Goal: Information Seeking & Learning: Learn about a topic

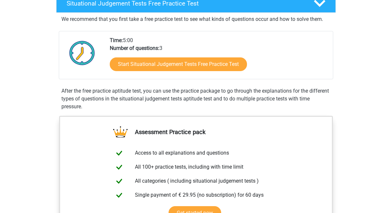
scroll to position [111, 0]
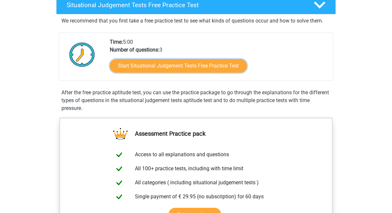
click at [172, 69] on link "Start Situational Judgement Tests Free Practice Test" at bounding box center [178, 66] width 137 height 14
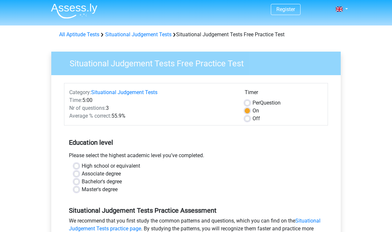
scroll to position [2, 0]
click at [253, 102] on label "Per Question" at bounding box center [267, 103] width 28 height 8
click at [248, 102] on input "Per Question" at bounding box center [247, 102] width 5 height 7
radio input "true"
click at [253, 110] on label "On" at bounding box center [256, 111] width 7 height 8
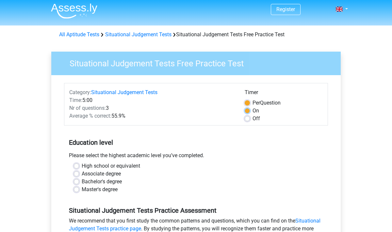
click at [245, 110] on input "On" at bounding box center [247, 110] width 5 height 7
radio input "true"
click at [253, 119] on label "Off" at bounding box center [257, 119] width 8 height 8
click at [247, 119] on input "Off" at bounding box center [247, 118] width 5 height 7
radio input "true"
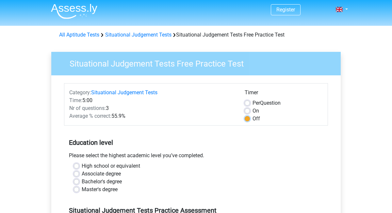
scroll to position [0, 0]
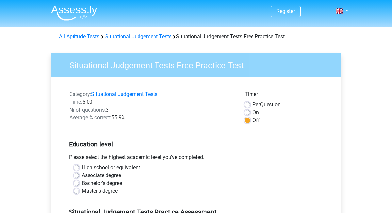
click at [253, 113] on label "On" at bounding box center [256, 113] width 7 height 8
click at [247, 113] on input "On" at bounding box center [247, 112] width 5 height 7
radio input "true"
click at [253, 106] on label "Per Question" at bounding box center [267, 105] width 28 height 8
click at [245, 106] on input "Per Question" at bounding box center [247, 104] width 5 height 7
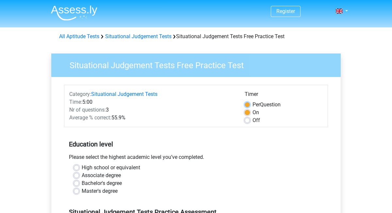
radio input "true"
click at [246, 129] on form "Category: Situational Judgement Tests Time: 5:00 Nr of questions: 3 Average % c…" at bounding box center [196, 201] width 264 height 233
click at [253, 113] on label "On" at bounding box center [256, 113] width 7 height 8
click at [247, 113] on input "On" at bounding box center [247, 112] width 5 height 7
radio input "true"
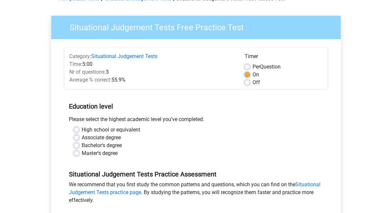
scroll to position [38, 0]
click at [255, 82] on label "Off" at bounding box center [257, 83] width 8 height 8
click at [250, 82] on input "Off" at bounding box center [247, 82] width 5 height 7
radio input "true"
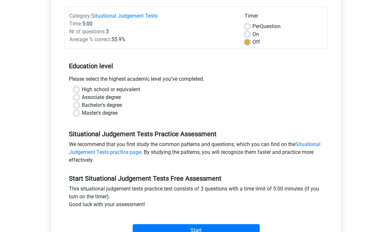
scroll to position [70, 0]
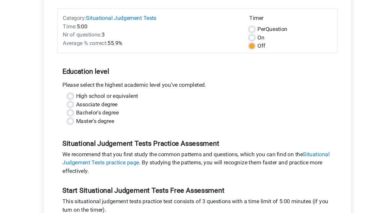
click at [82, 121] on label "Master's degree" at bounding box center [100, 122] width 36 height 8
click at [74, 121] on input "Master's degree" at bounding box center [76, 121] width 5 height 7
radio input "true"
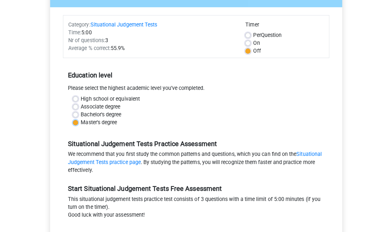
scroll to position [68, 0]
click at [82, 115] on label "Bachelor's degree" at bounding box center [102, 116] width 40 height 8
click at [76, 115] on input "Bachelor's degree" at bounding box center [76, 115] width 5 height 7
radio input "true"
click at [82, 107] on label "Associate degree" at bounding box center [101, 108] width 39 height 8
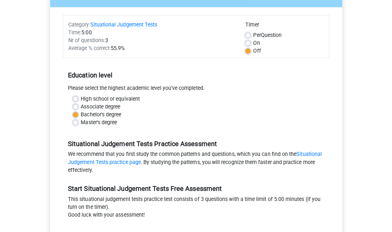
click at [76, 107] on input "Associate degree" at bounding box center [76, 107] width 5 height 7
radio input "true"
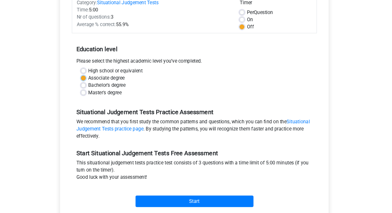
scroll to position [0, 0]
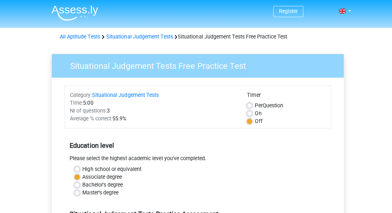
click at [97, 94] on link "Situational Judgement Tests" at bounding box center [124, 94] width 66 height 6
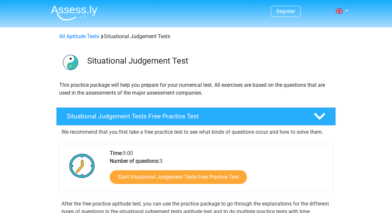
click at [97, 183] on div at bounding box center [81, 171] width 45 height 42
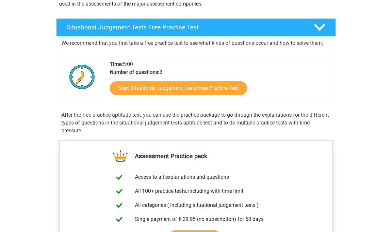
scroll to position [89, 0]
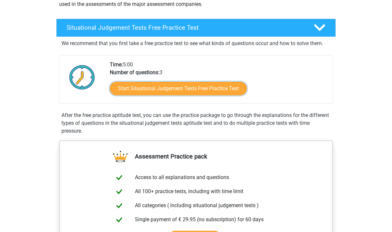
click at [196, 90] on link "Start Situational Judgement Tests Free Practice Test" at bounding box center [178, 89] width 137 height 14
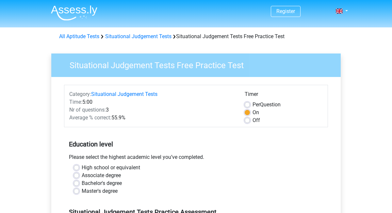
click at [253, 120] on label "Off" at bounding box center [257, 121] width 8 height 8
click at [247, 120] on input "Off" at bounding box center [247, 120] width 5 height 7
radio input "true"
click at [256, 111] on label "On" at bounding box center [256, 113] width 7 height 8
click at [250, 111] on input "On" at bounding box center [247, 112] width 5 height 7
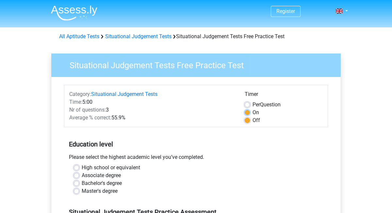
radio input "true"
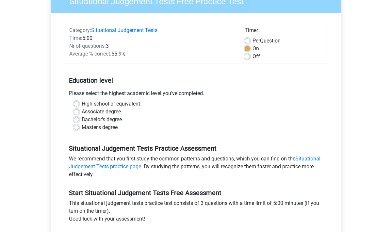
scroll to position [60, 0]
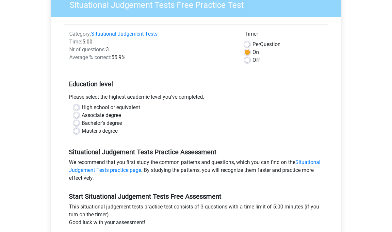
click at [79, 108] on div "High school or equivalent" at bounding box center [196, 108] width 244 height 8
click at [82, 107] on label "High school or equivalent" at bounding box center [111, 108] width 58 height 8
click at [78, 107] on input "High school or equivalent" at bounding box center [76, 107] width 5 height 7
radio input "true"
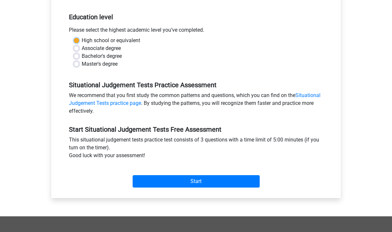
scroll to position [126, 0]
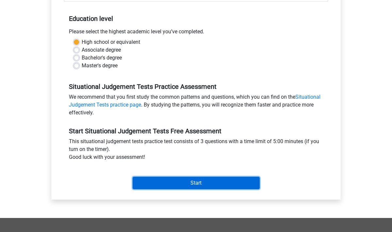
click at [212, 180] on input "Start" at bounding box center [196, 183] width 127 height 12
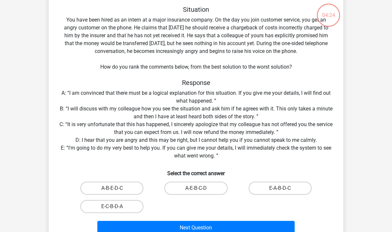
scroll to position [38, 0]
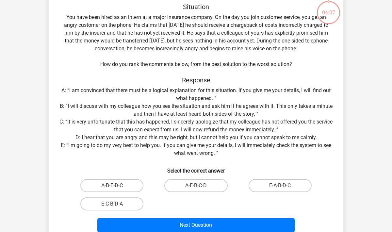
click at [113, 200] on label "E-C-B-D-A" at bounding box center [111, 203] width 63 height 13
click at [113, 204] on input "E-C-B-D-A" at bounding box center [114, 206] width 4 height 4
radio input "true"
click at [111, 203] on label "E-C-B-D-A" at bounding box center [111, 203] width 63 height 13
click at [112, 204] on input "E-C-B-D-A" at bounding box center [114, 206] width 4 height 4
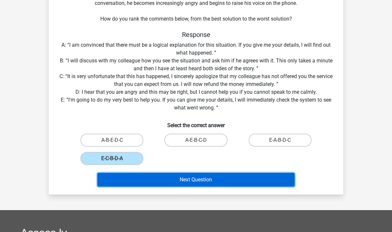
click at [181, 180] on button "Next Question" at bounding box center [196, 180] width 198 height 14
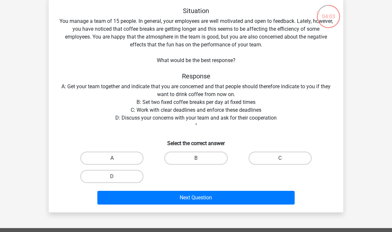
scroll to position [36, 0]
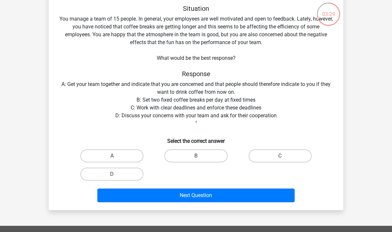
click at [117, 170] on label "D" at bounding box center [111, 174] width 63 height 13
click at [116, 174] on input "D" at bounding box center [114, 176] width 4 height 4
radio input "true"
click at [117, 150] on label "A" at bounding box center [111, 155] width 63 height 13
click at [116, 156] on input "A" at bounding box center [114, 158] width 4 height 4
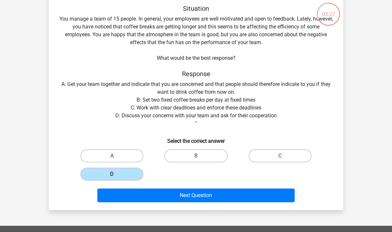
radio input "true"
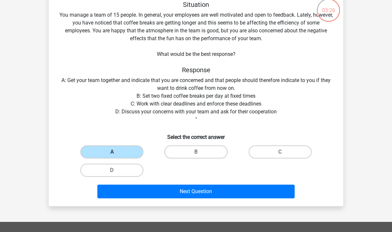
scroll to position [41, 0]
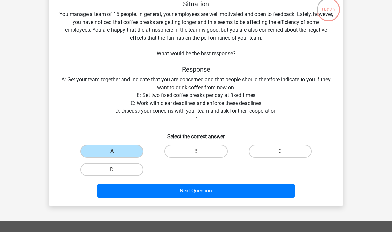
click at [190, 153] on label "B" at bounding box center [195, 151] width 63 height 13
click at [196, 153] on input "B" at bounding box center [198, 153] width 4 height 4
radio input "true"
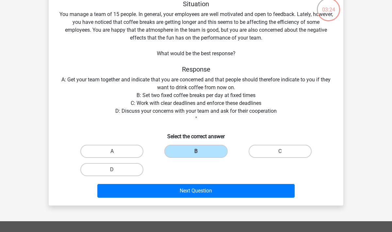
click at [255, 139] on h6 "Select the correct answer" at bounding box center [196, 133] width 274 height 11
click at [266, 152] on label "C" at bounding box center [280, 151] width 63 height 13
click at [280, 152] on input "C" at bounding box center [282, 153] width 4 height 4
radio input "true"
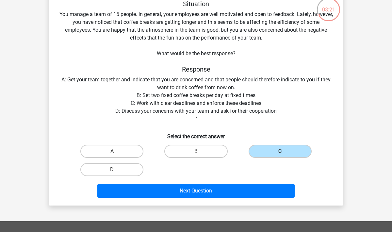
click at [265, 152] on label "C" at bounding box center [280, 151] width 63 height 13
click at [280, 152] on input "C" at bounding box center [282, 153] width 4 height 4
click at [263, 152] on label "C" at bounding box center [280, 151] width 63 height 13
click at [280, 152] on input "C" at bounding box center [282, 153] width 4 height 4
click at [263, 152] on label "C" at bounding box center [280, 151] width 63 height 13
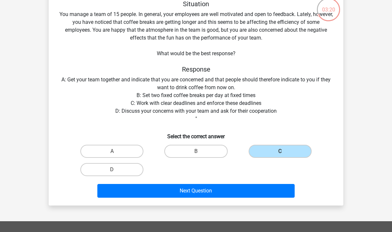
click at [280, 152] on input "C" at bounding box center [282, 153] width 4 height 4
click at [263, 152] on label "C" at bounding box center [280, 151] width 63 height 13
click at [280, 152] on input "C" at bounding box center [282, 153] width 4 height 4
click at [209, 154] on label "B" at bounding box center [195, 151] width 63 height 13
click at [200, 154] on input "B" at bounding box center [198, 153] width 4 height 4
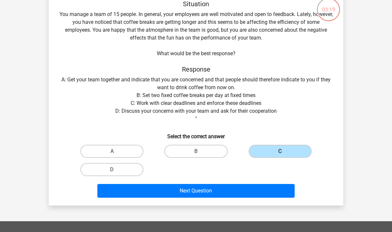
radio input "true"
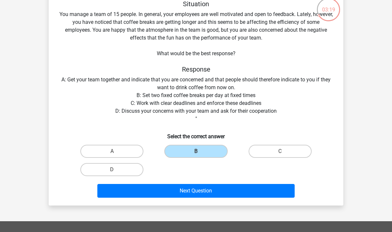
click at [208, 153] on label "B" at bounding box center [195, 151] width 63 height 13
click at [200, 153] on input "B" at bounding box center [198, 153] width 4 height 4
click at [210, 154] on label "B" at bounding box center [195, 151] width 63 height 13
click at [200, 154] on input "B" at bounding box center [198, 153] width 4 height 4
click at [212, 154] on label "B" at bounding box center [195, 151] width 63 height 13
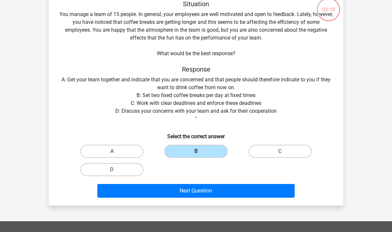
click at [200, 154] on input "B" at bounding box center [198, 153] width 4 height 4
click at [213, 154] on label "B" at bounding box center [195, 151] width 63 height 13
click at [200, 154] on input "B" at bounding box center [198, 153] width 4 height 4
click at [211, 166] on div "A B C D" at bounding box center [196, 160] width 252 height 37
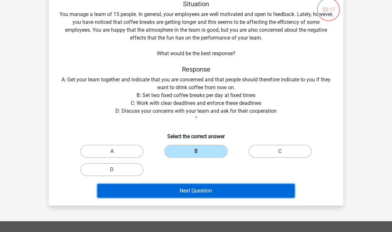
click at [197, 187] on button "Next Question" at bounding box center [196, 191] width 198 height 14
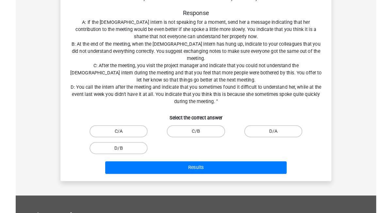
scroll to position [129, 0]
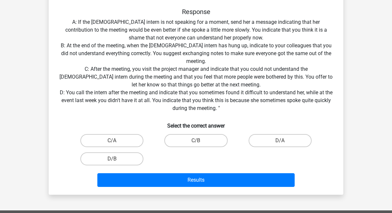
click at [198, 135] on label "C/B" at bounding box center [195, 140] width 63 height 13
click at [198, 141] on input "C/B" at bounding box center [198, 143] width 4 height 4
radio input "true"
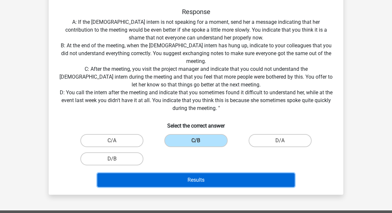
click at [182, 177] on button "Results" at bounding box center [196, 180] width 198 height 14
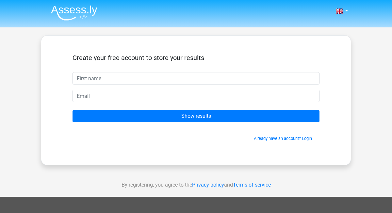
click at [91, 80] on input "text" at bounding box center [196, 78] width 247 height 12
type input "[PERSON_NAME]"
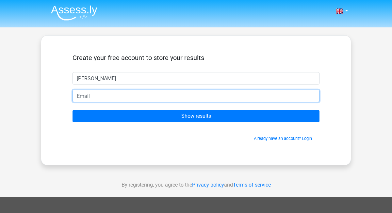
click at [97, 98] on input "email" at bounding box center [196, 96] width 247 height 12
type input "[PERSON_NAME][EMAIL_ADDRESS][PERSON_NAME][DOMAIN_NAME]"
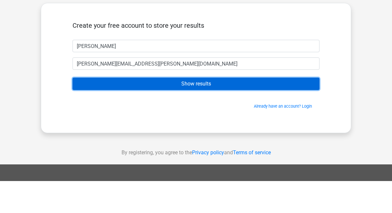
click at [192, 117] on input "Show results" at bounding box center [196, 116] width 247 height 12
